Goal: Task Accomplishment & Management: Manage account settings

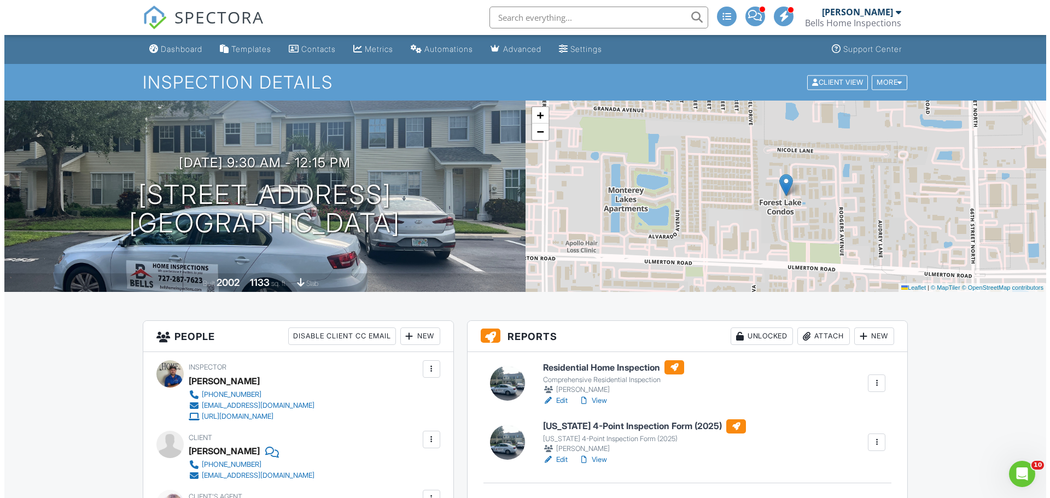
scroll to position [219, 0]
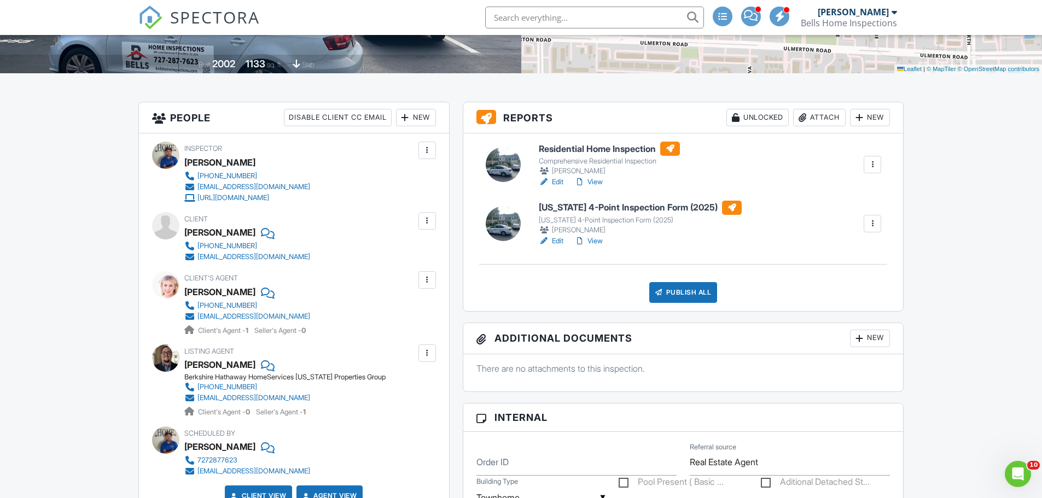
click at [677, 295] on div "Publish All" at bounding box center [683, 292] width 68 height 21
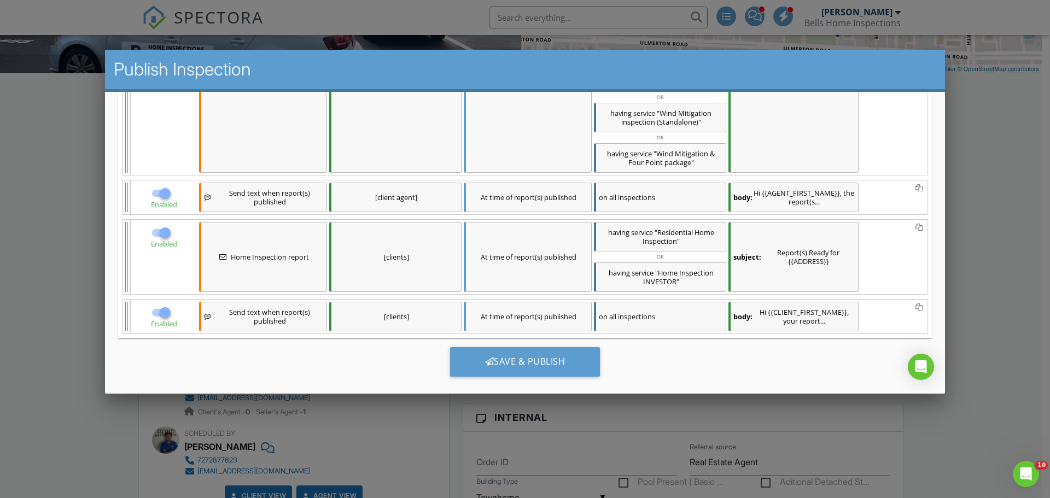
scroll to position [319, 0]
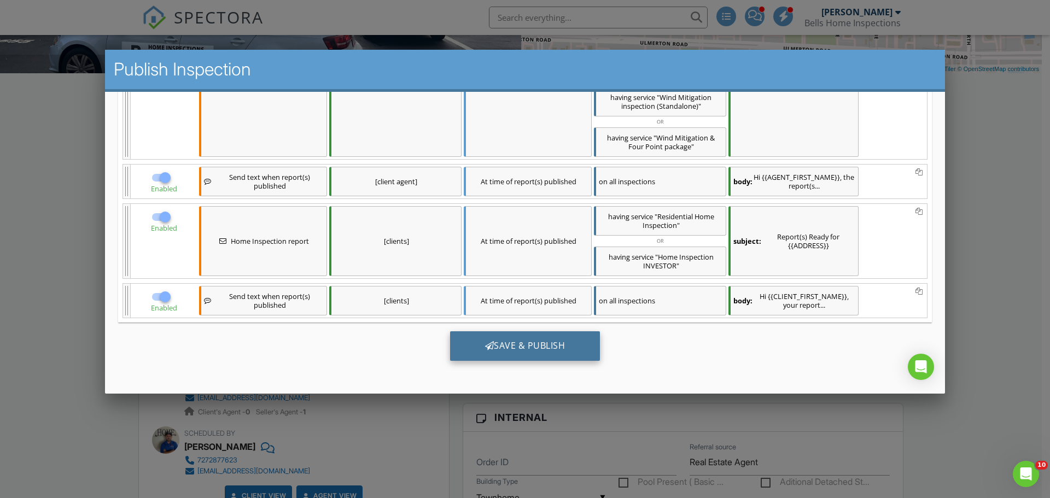
click at [505, 342] on div "Save & Publish" at bounding box center [525, 346] width 150 height 30
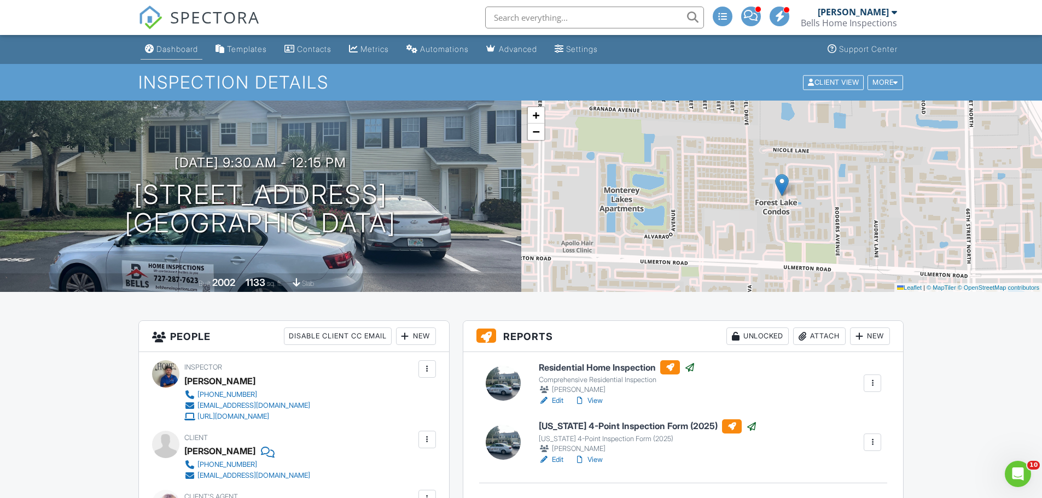
click at [172, 50] on div "Dashboard" at bounding box center [177, 48] width 42 height 9
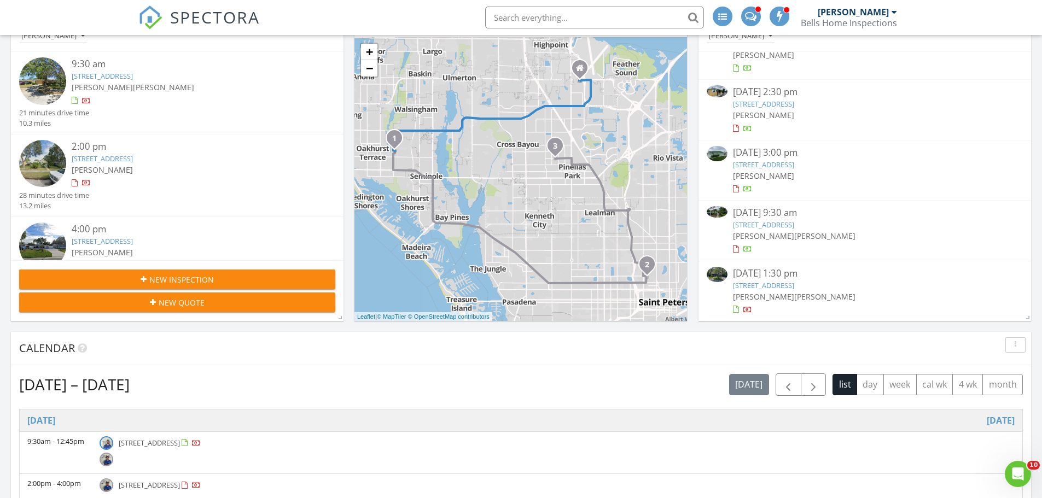
scroll to position [164, 0]
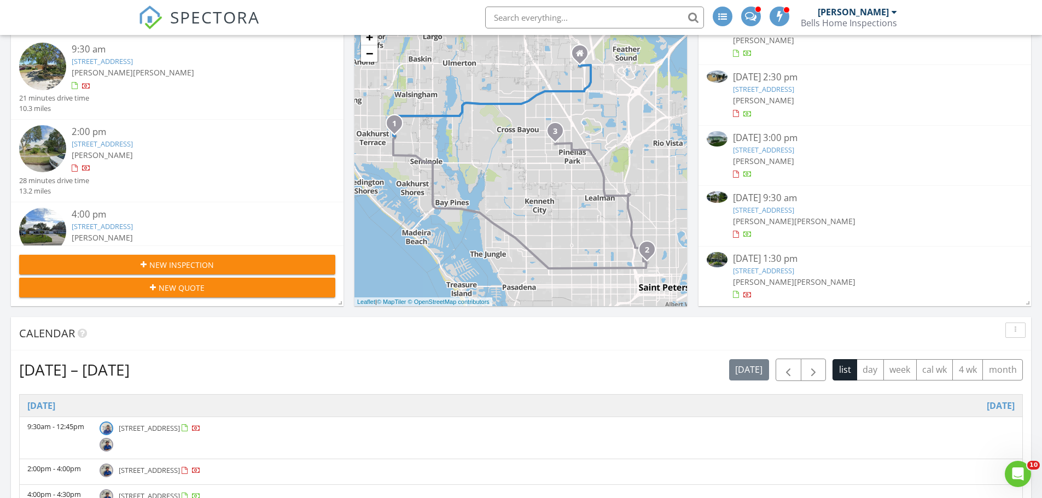
click at [794, 268] on link "[STREET_ADDRESS]" at bounding box center [763, 271] width 61 height 10
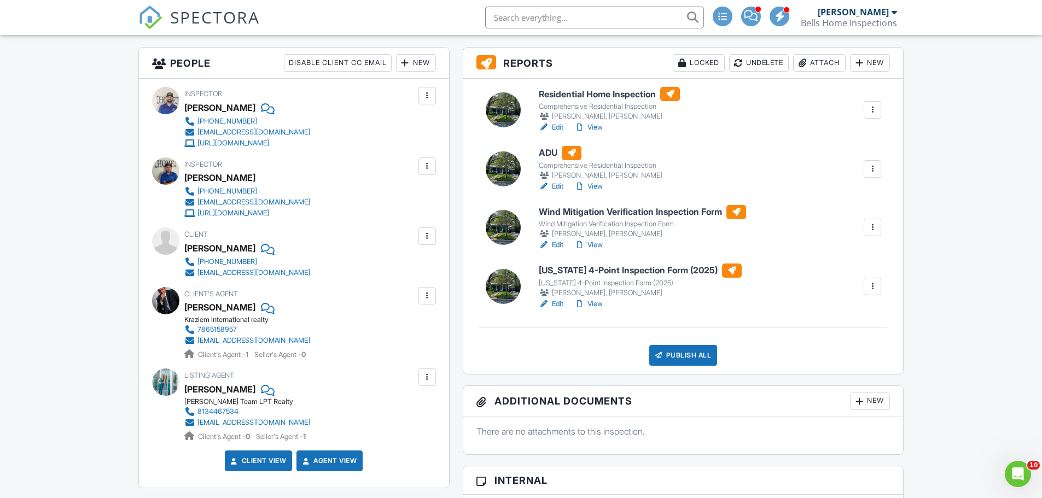
click at [601, 245] on link "View" at bounding box center [588, 244] width 28 height 11
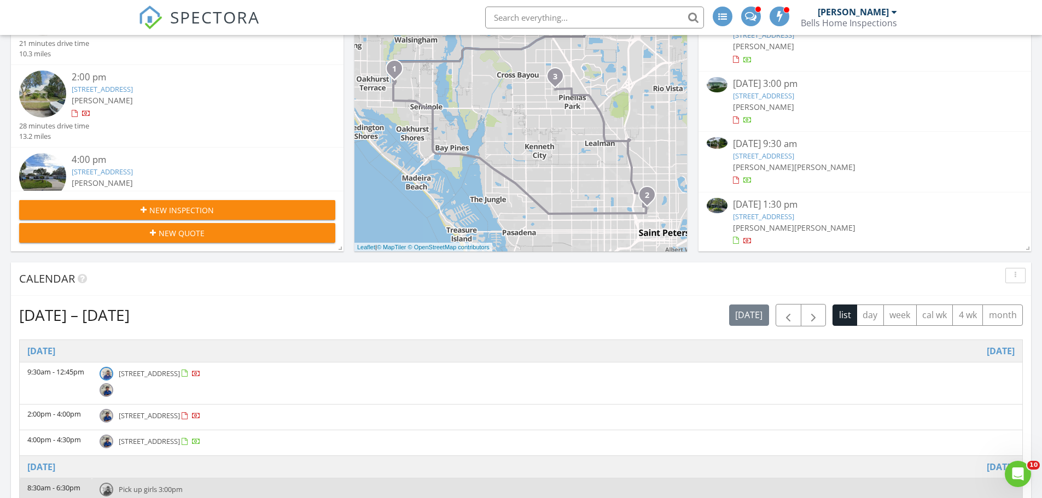
scroll to position [274, 0]
click at [794, 214] on link "[STREET_ADDRESS]" at bounding box center [763, 216] width 61 height 10
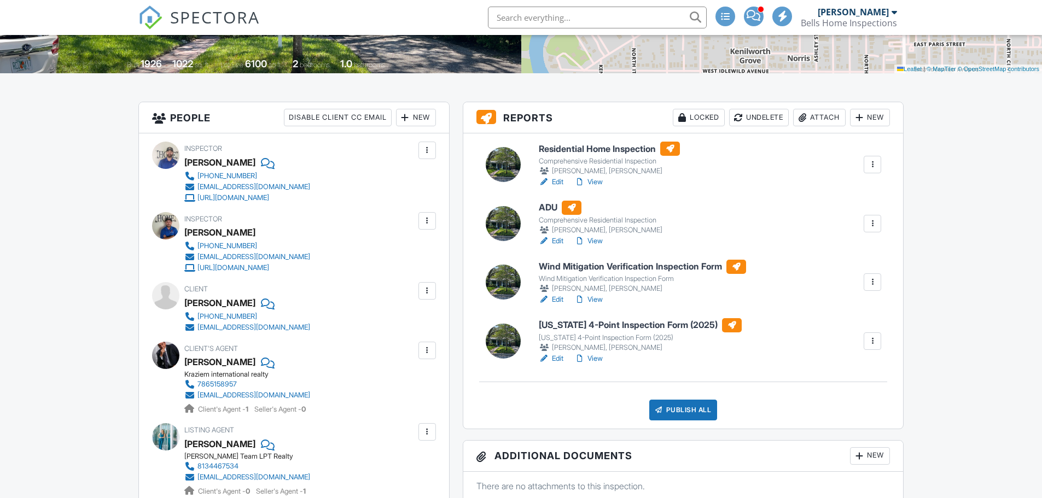
click at [561, 359] on link "Edit" at bounding box center [551, 358] width 25 height 11
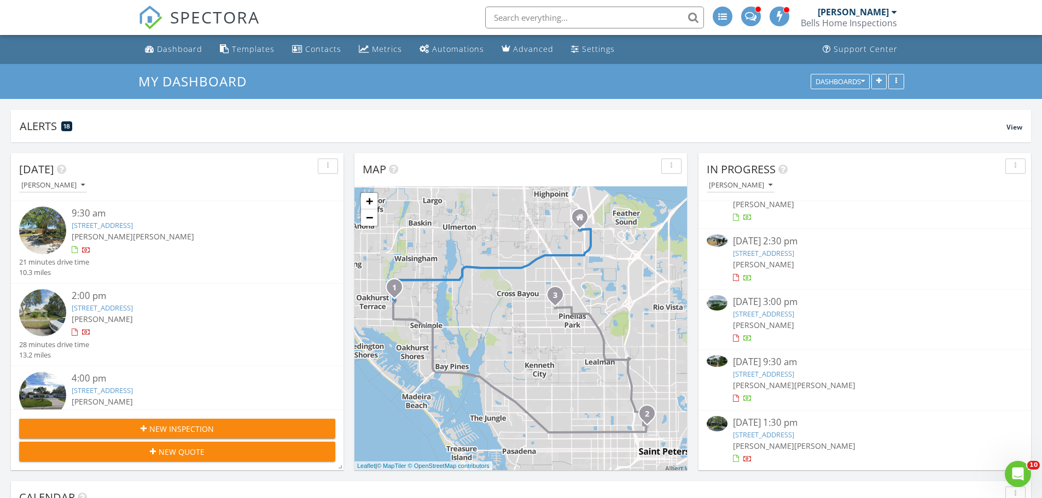
scroll to position [219, 0]
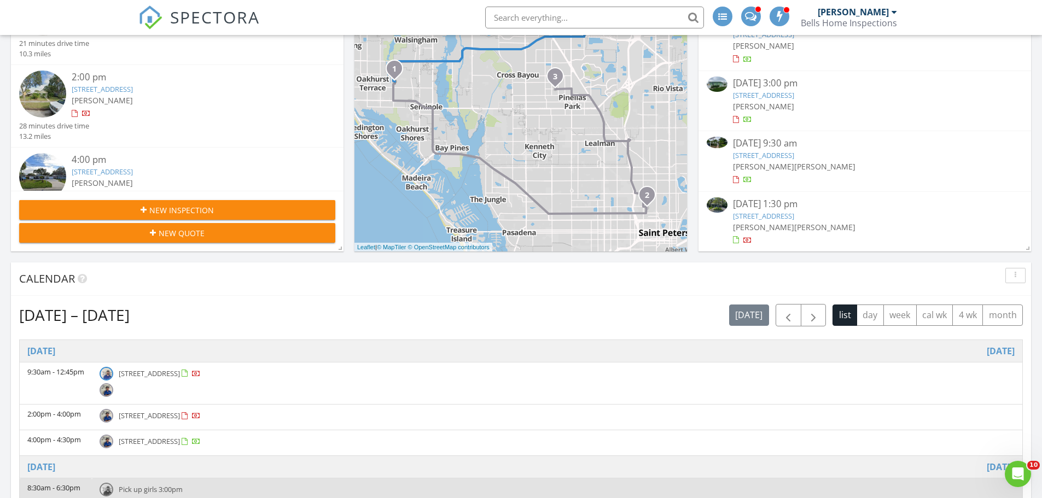
click at [794, 218] on link "226 W Fern St, Tampa, FL 33604" at bounding box center [763, 216] width 61 height 10
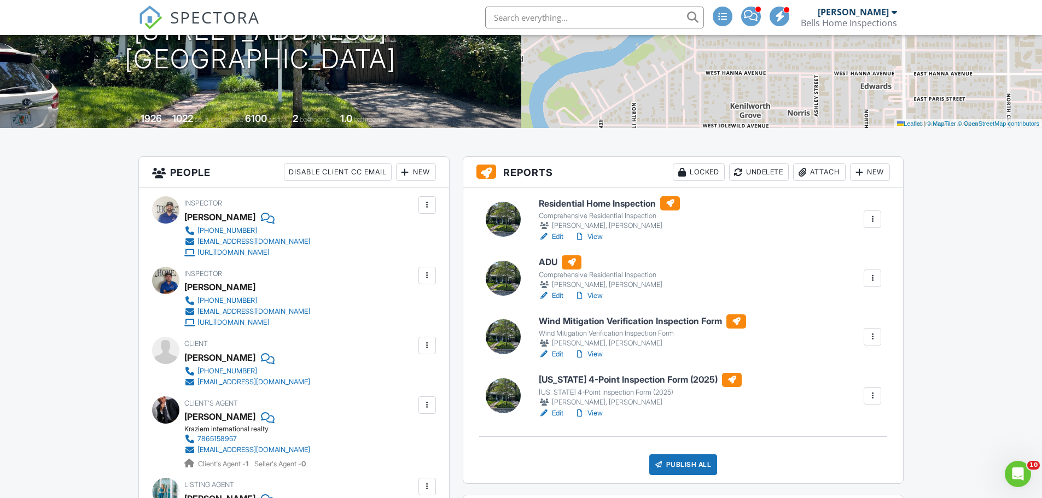
click at [599, 299] on link "View" at bounding box center [588, 295] width 28 height 11
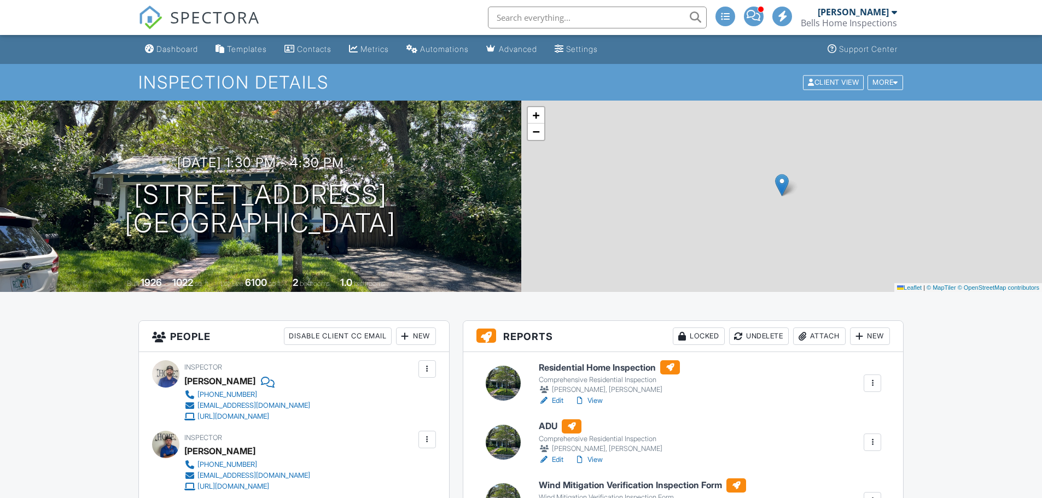
scroll to position [164, 0]
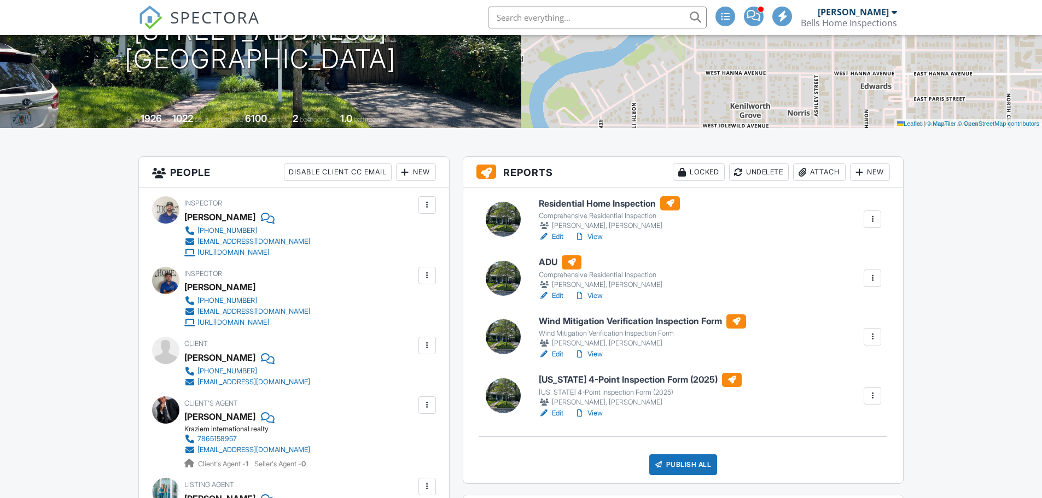
click at [602, 236] on link "View" at bounding box center [588, 236] width 28 height 11
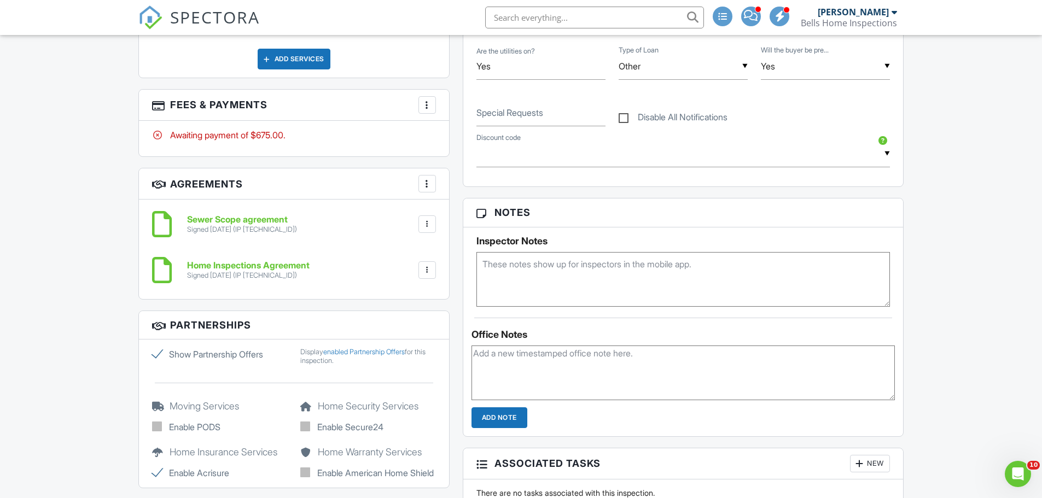
scroll to position [875, 0]
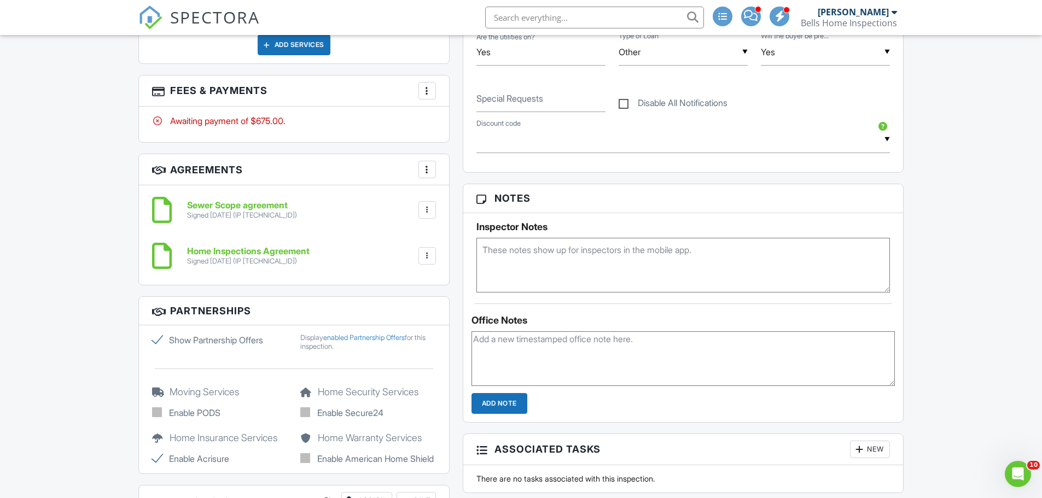
click at [574, 265] on textarea at bounding box center [683, 265] width 414 height 55
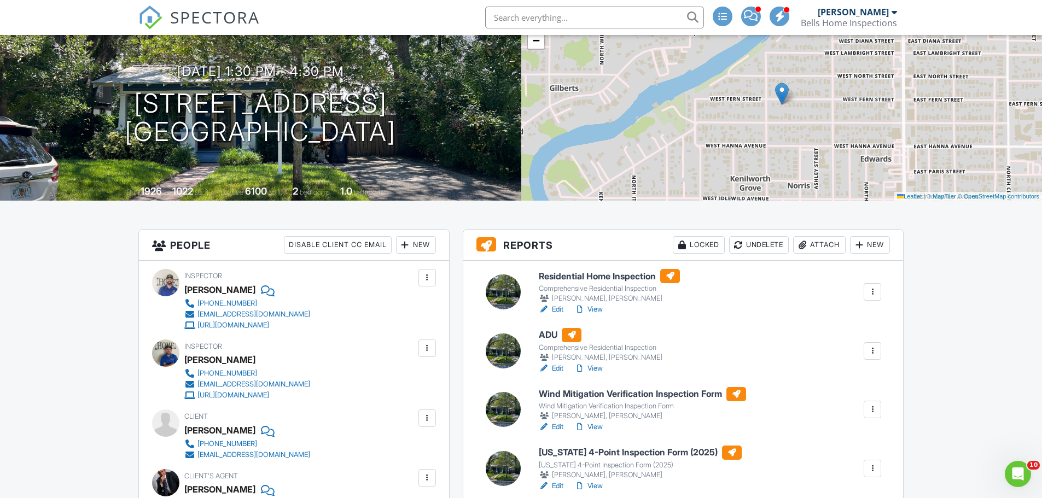
scroll to position [0, 0]
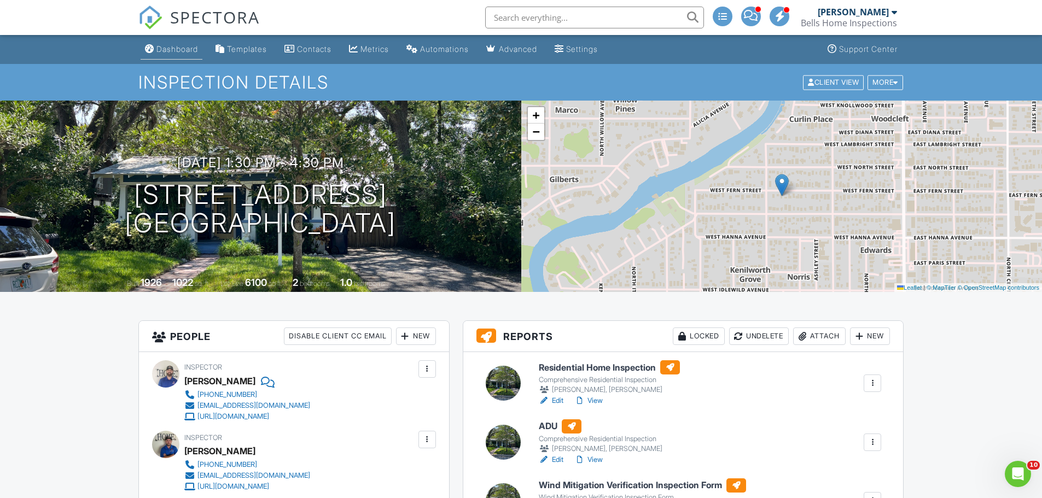
type textarea "Unable to do the sewer scope. No clenout present."
click at [166, 47] on div "Dashboard" at bounding box center [177, 48] width 42 height 9
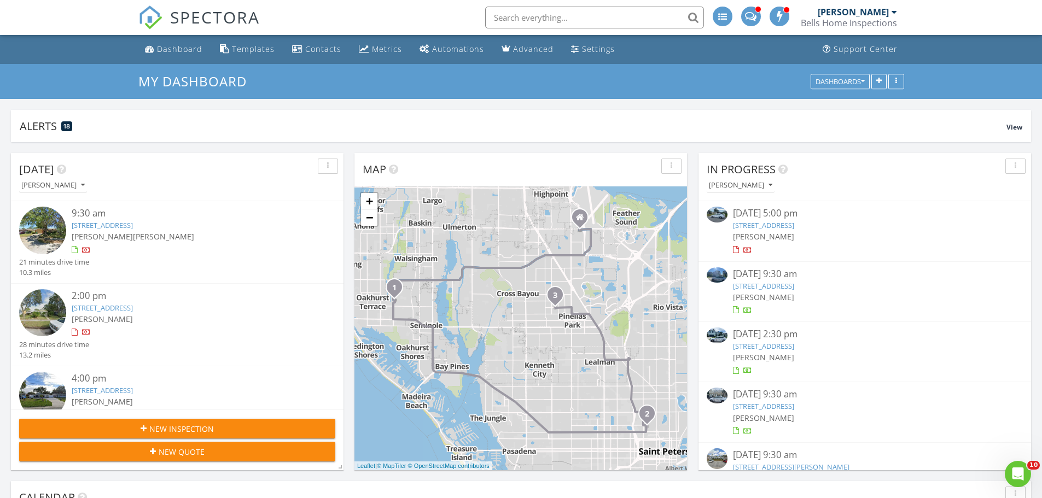
click at [133, 223] on link "8956 124th Way, Seminole, FL 33772" at bounding box center [102, 225] width 61 height 10
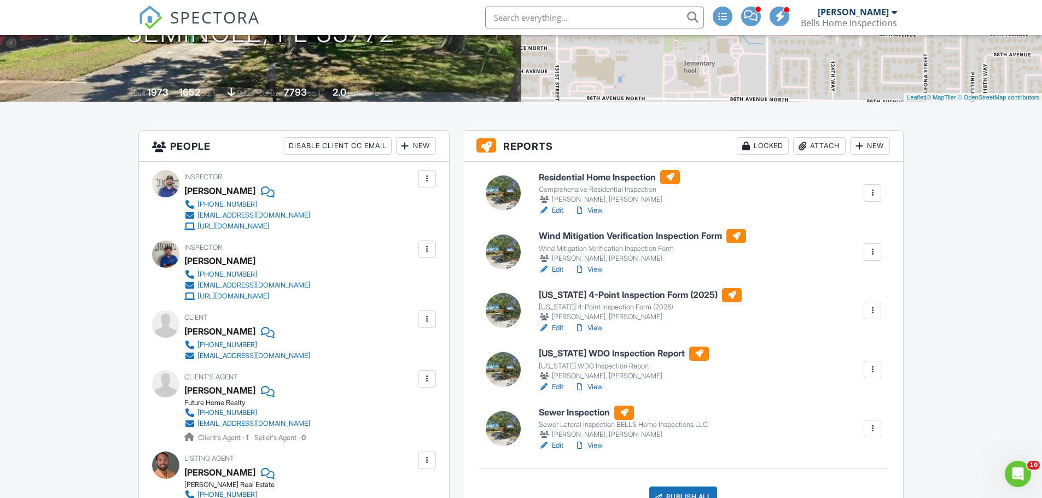
scroll to position [219, 0]
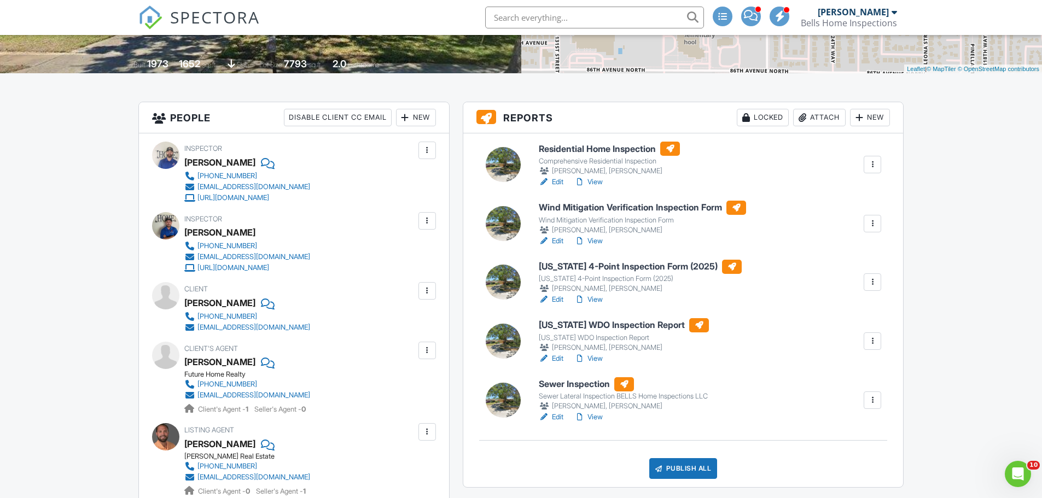
click at [562, 238] on link "Edit" at bounding box center [551, 241] width 25 height 11
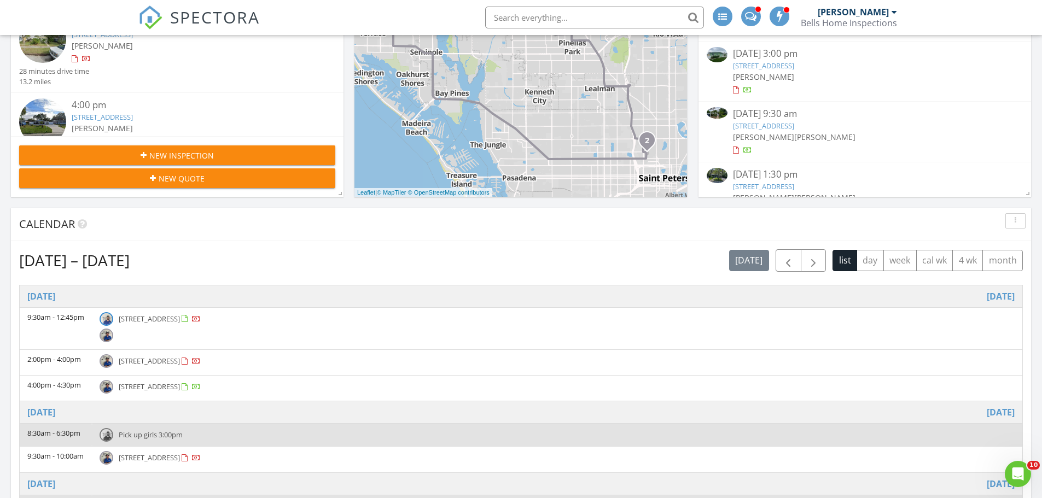
scroll to position [274, 0]
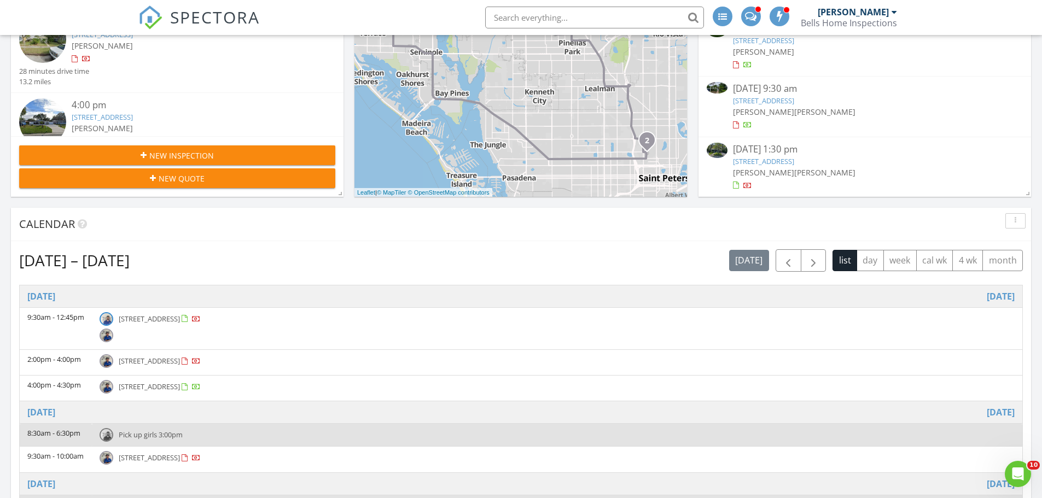
click at [794, 157] on link "226 W Fern St, Tampa, FL 33604" at bounding box center [763, 161] width 61 height 10
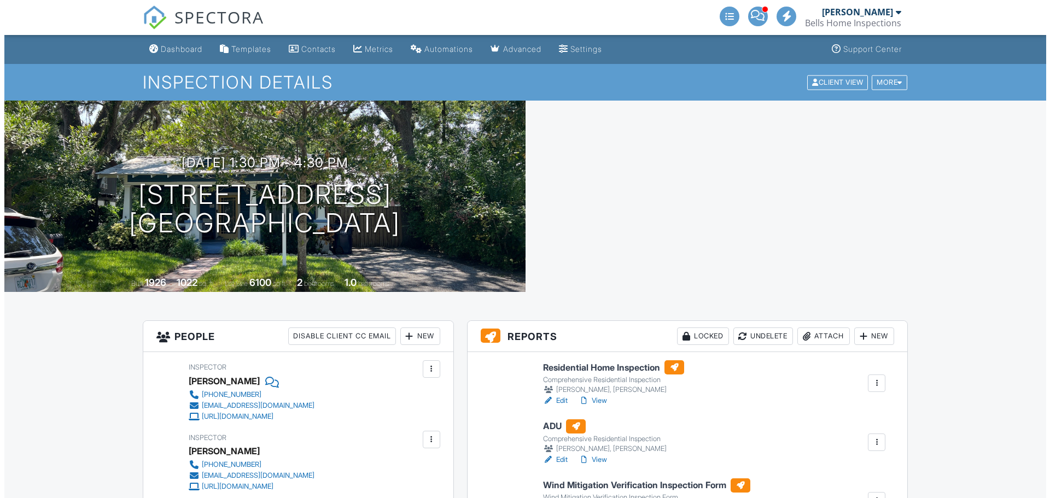
scroll to position [383, 0]
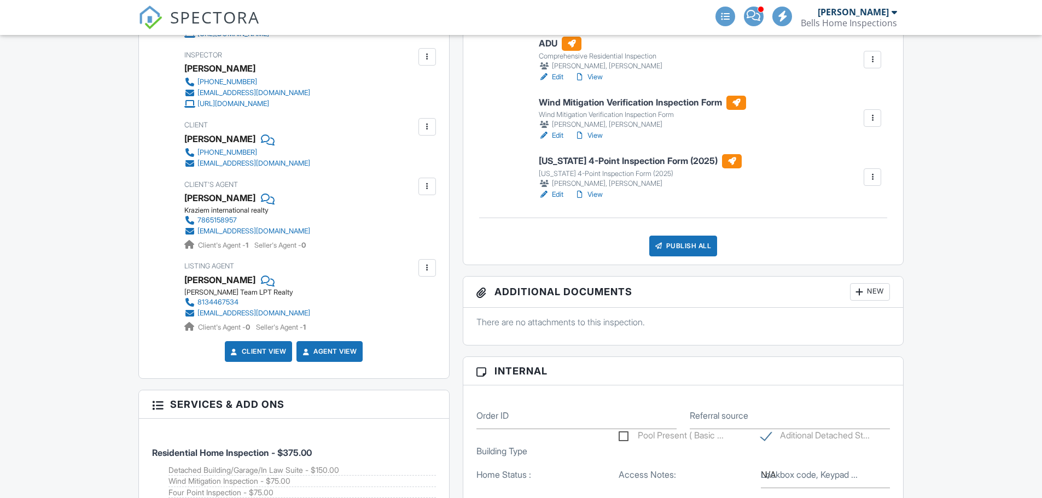
click at [696, 250] on div "Publish All" at bounding box center [683, 246] width 68 height 21
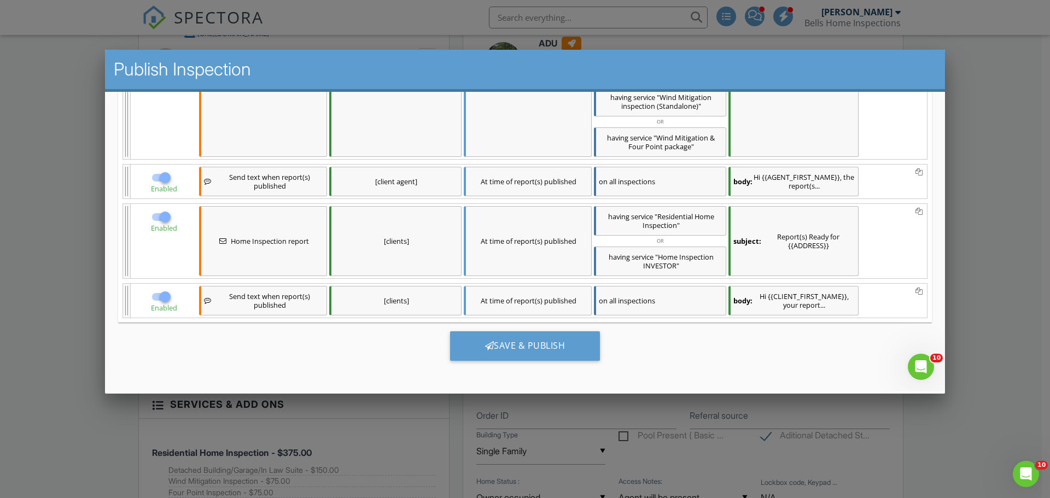
scroll to position [0, 0]
click at [534, 347] on div "Save & Publish" at bounding box center [525, 346] width 150 height 30
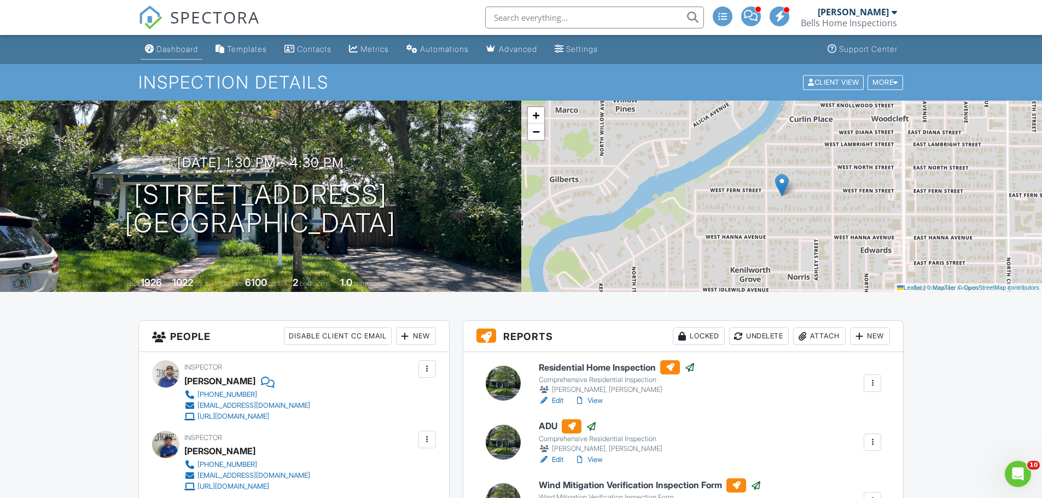
click at [182, 46] on div "Dashboard" at bounding box center [177, 48] width 42 height 9
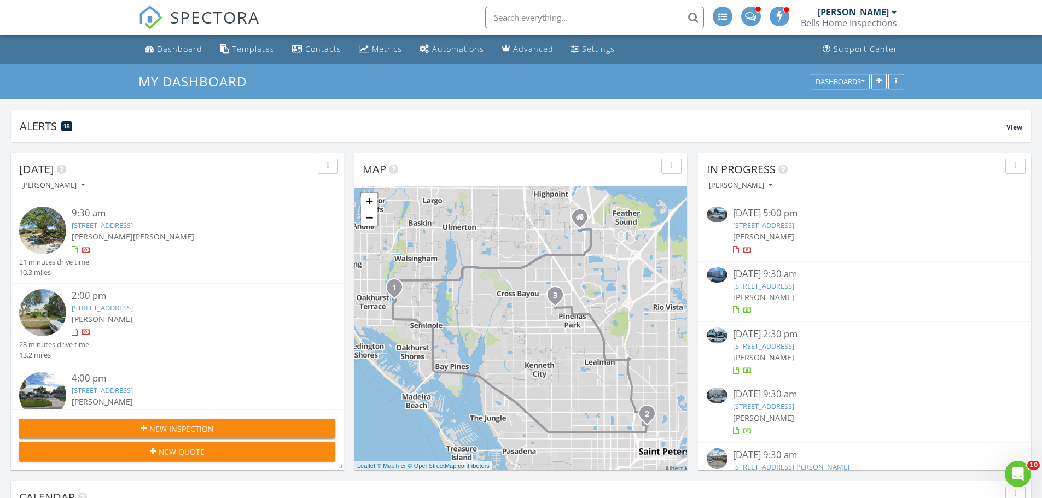
click at [122, 223] on link "8956 124th Way, Seminole, FL 33772" at bounding box center [102, 225] width 61 height 10
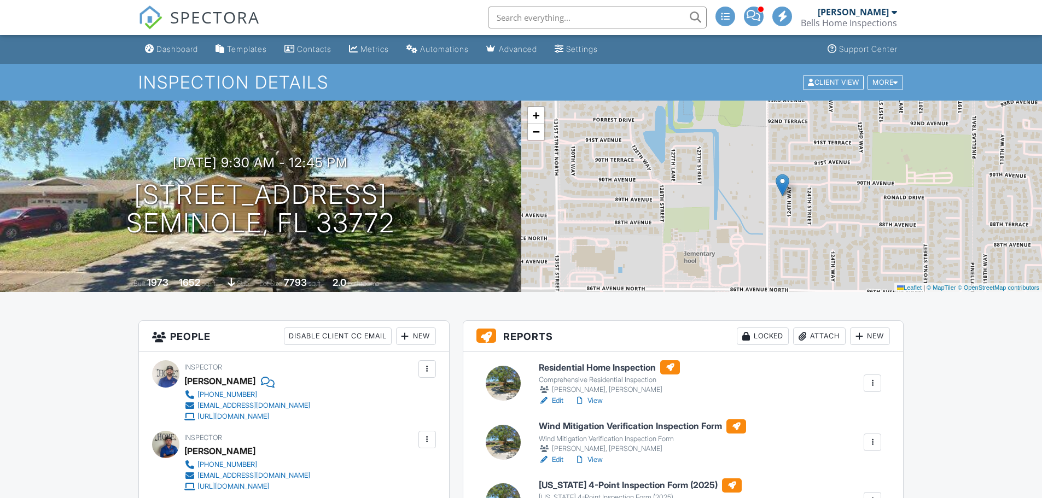
scroll to position [328, 0]
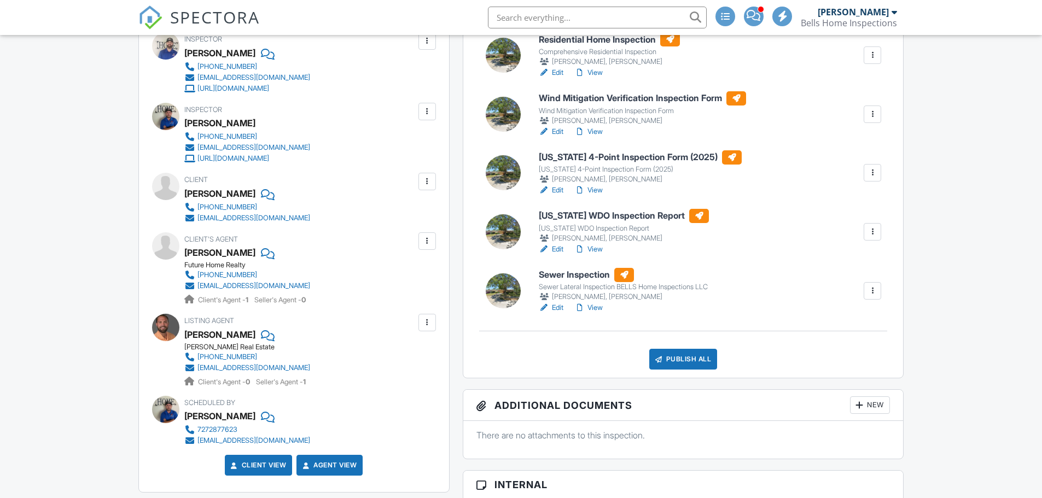
click at [597, 190] on link "View" at bounding box center [588, 190] width 28 height 11
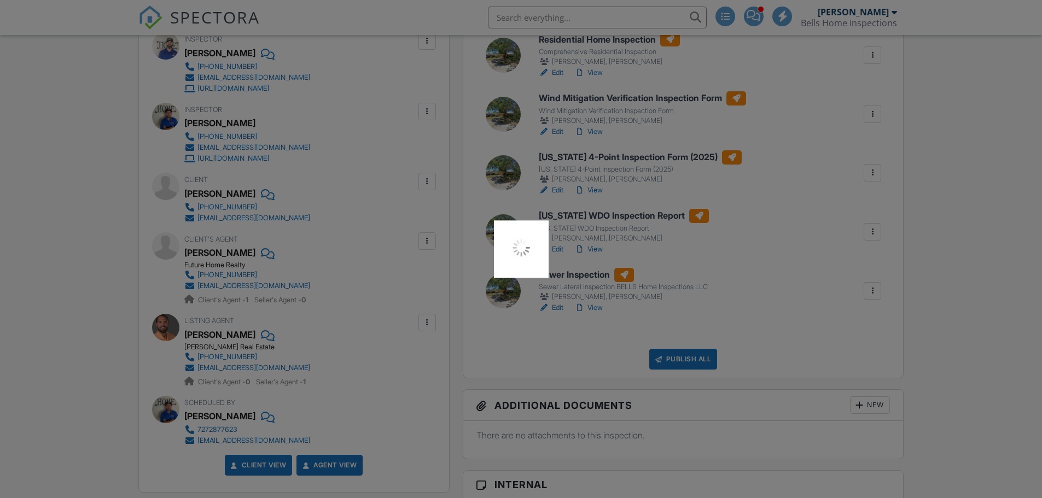
scroll to position [0, 0]
